Goal: Obtain resource: Download file/media

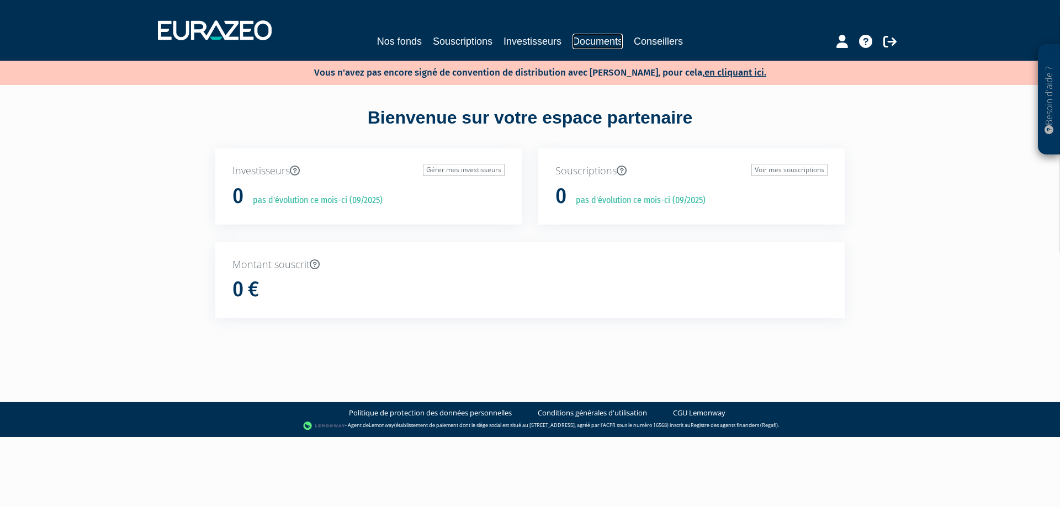
click at [574, 42] on link "Documents" at bounding box center [597, 41] width 50 height 15
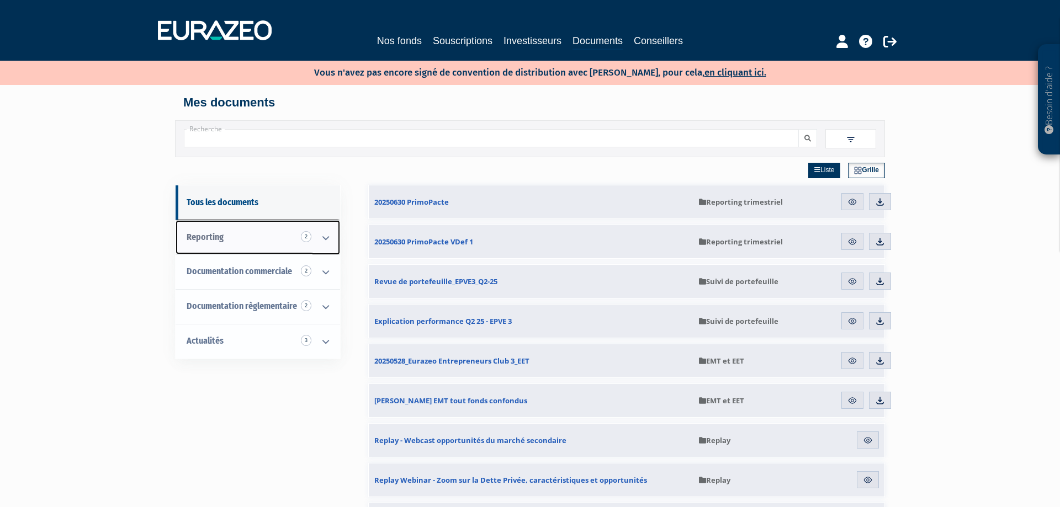
click at [297, 239] on link "Reporting 2" at bounding box center [258, 237] width 164 height 35
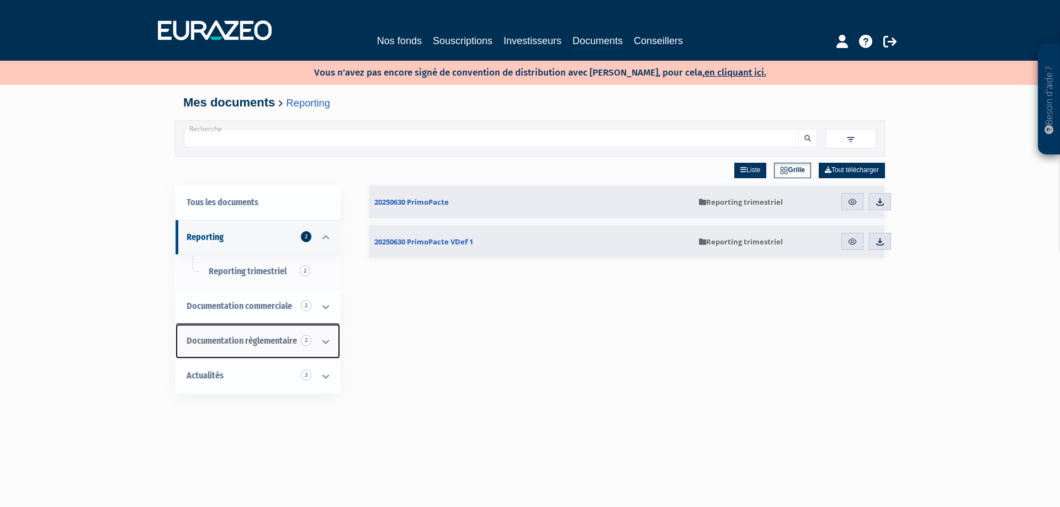
click at [247, 338] on span "Documentation règlementaire 2" at bounding box center [242, 341] width 110 height 10
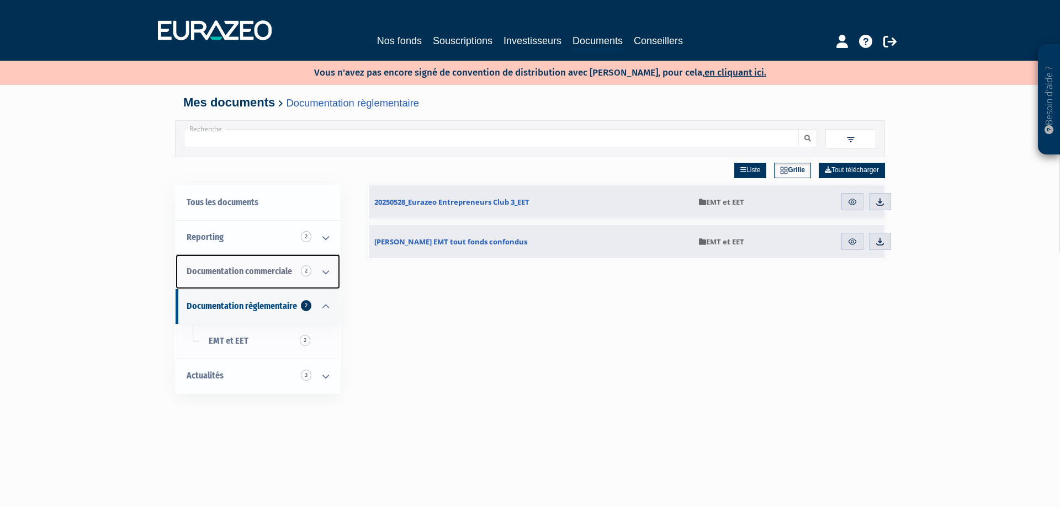
click at [268, 273] on span "Documentation commerciale 2" at bounding box center [239, 271] width 105 height 10
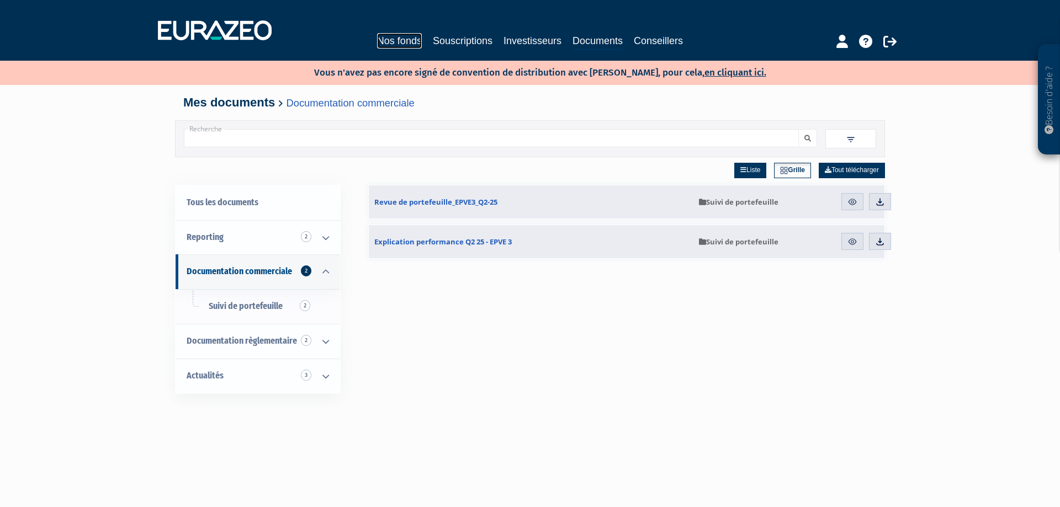
click at [412, 38] on link "Nos fonds" at bounding box center [399, 40] width 45 height 15
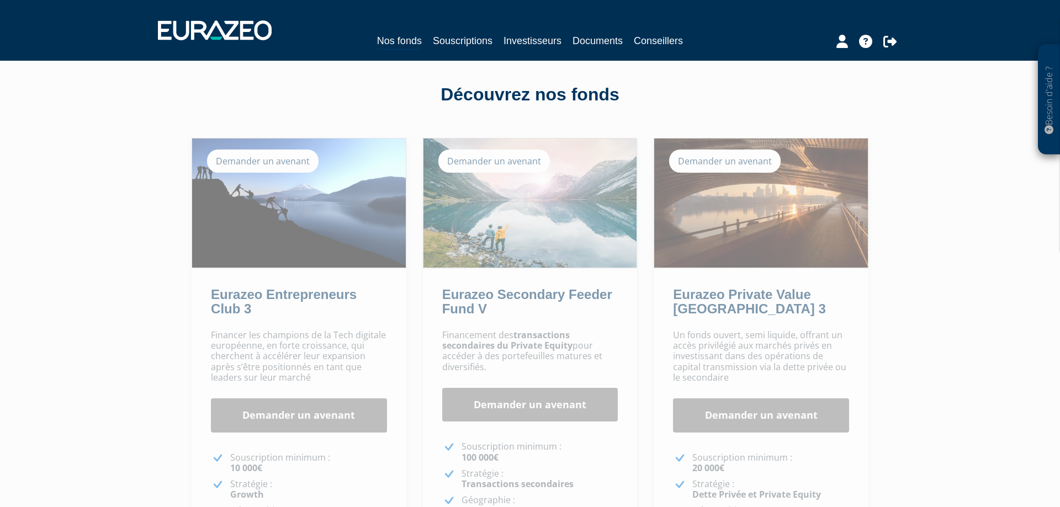
scroll to position [56, 0]
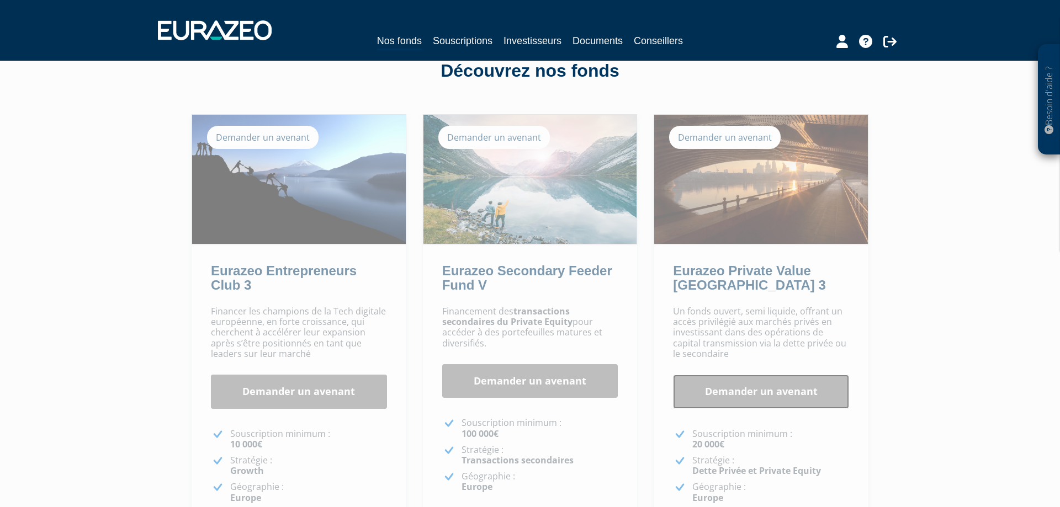
click at [773, 390] on link "Demander un avenant" at bounding box center [761, 392] width 176 height 34
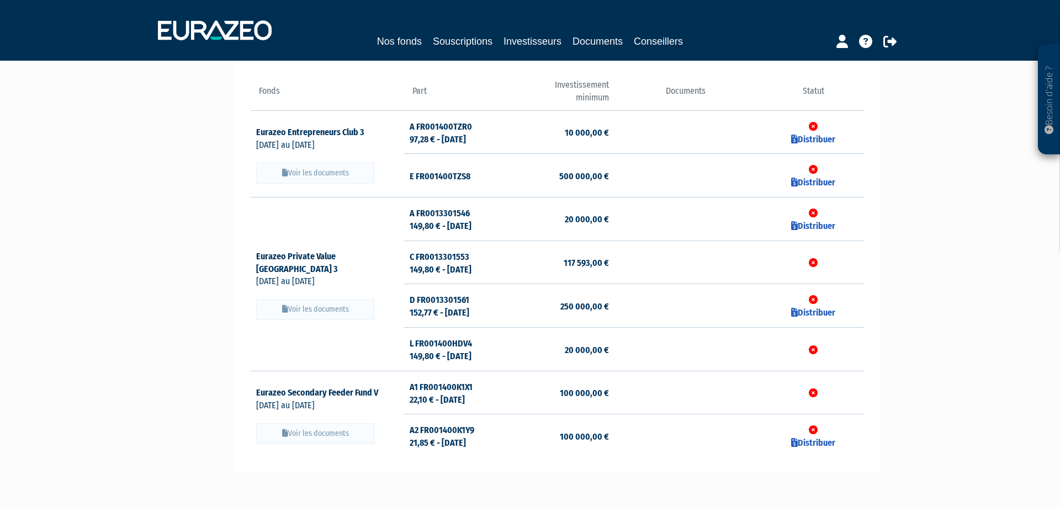
scroll to position [113, 0]
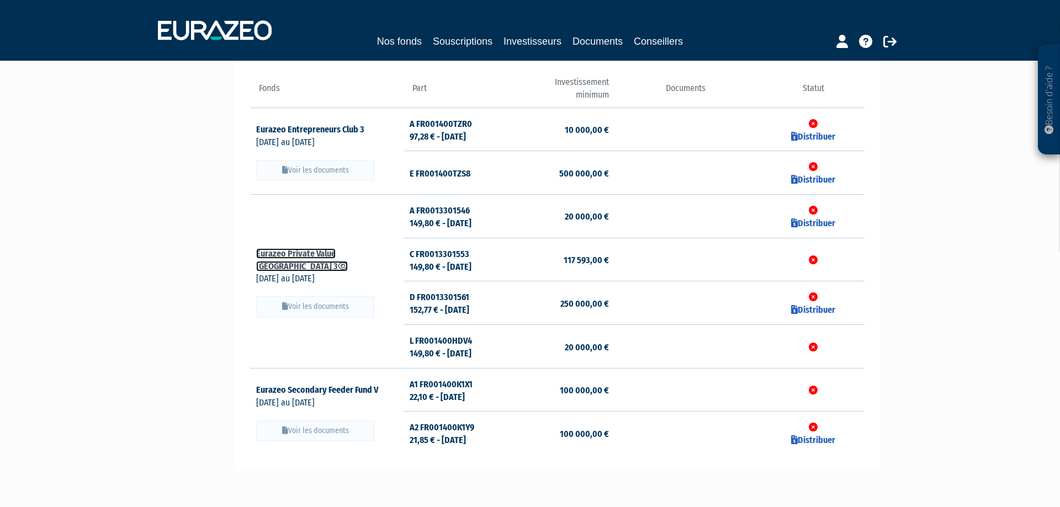
click at [336, 261] on link "Eurazeo Private Value [GEOGRAPHIC_DATA] 3" at bounding box center [302, 259] width 92 height 23
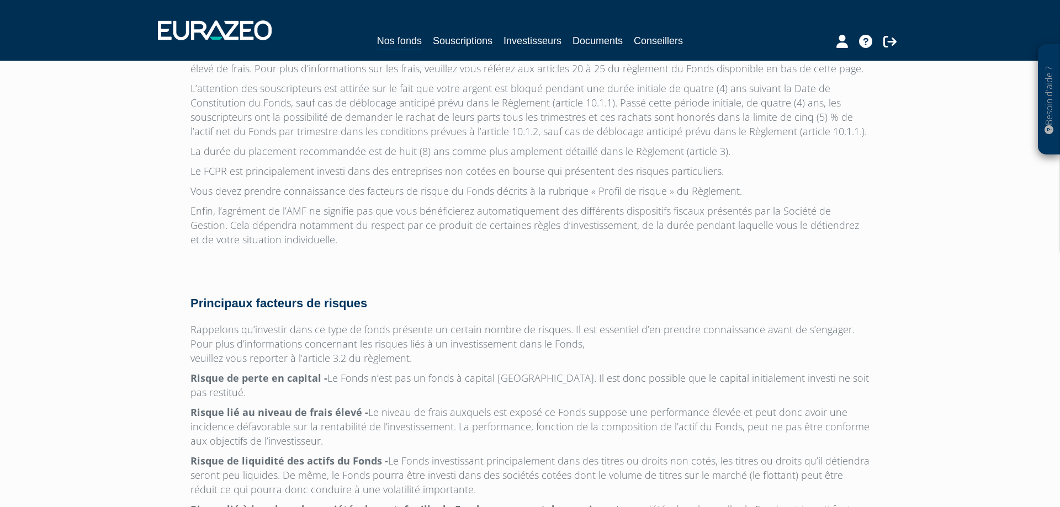
scroll to position [3282, 0]
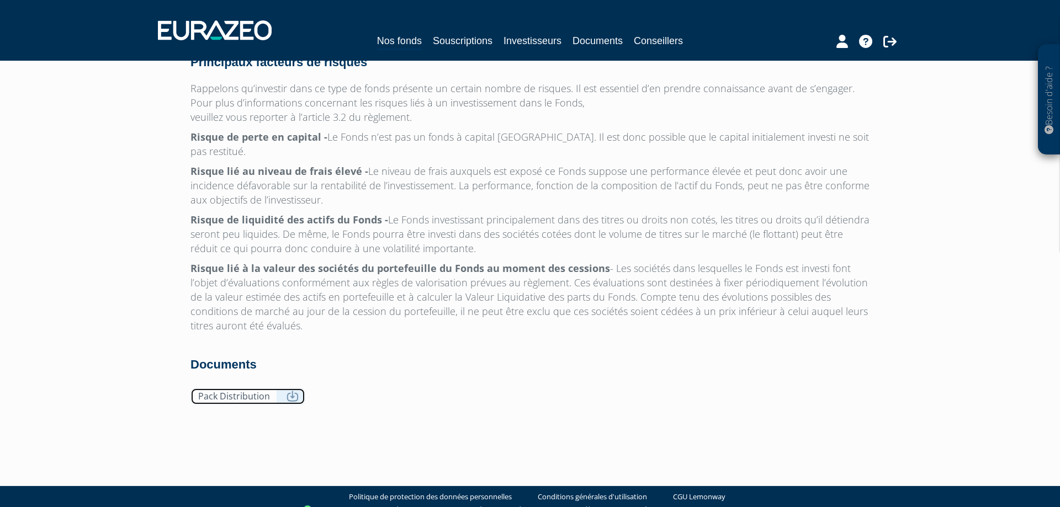
click at [290, 391] on icon at bounding box center [292, 396] width 12 height 11
click at [294, 391] on icon at bounding box center [292, 396] width 12 height 11
